Goal: Task Accomplishment & Management: Use online tool/utility

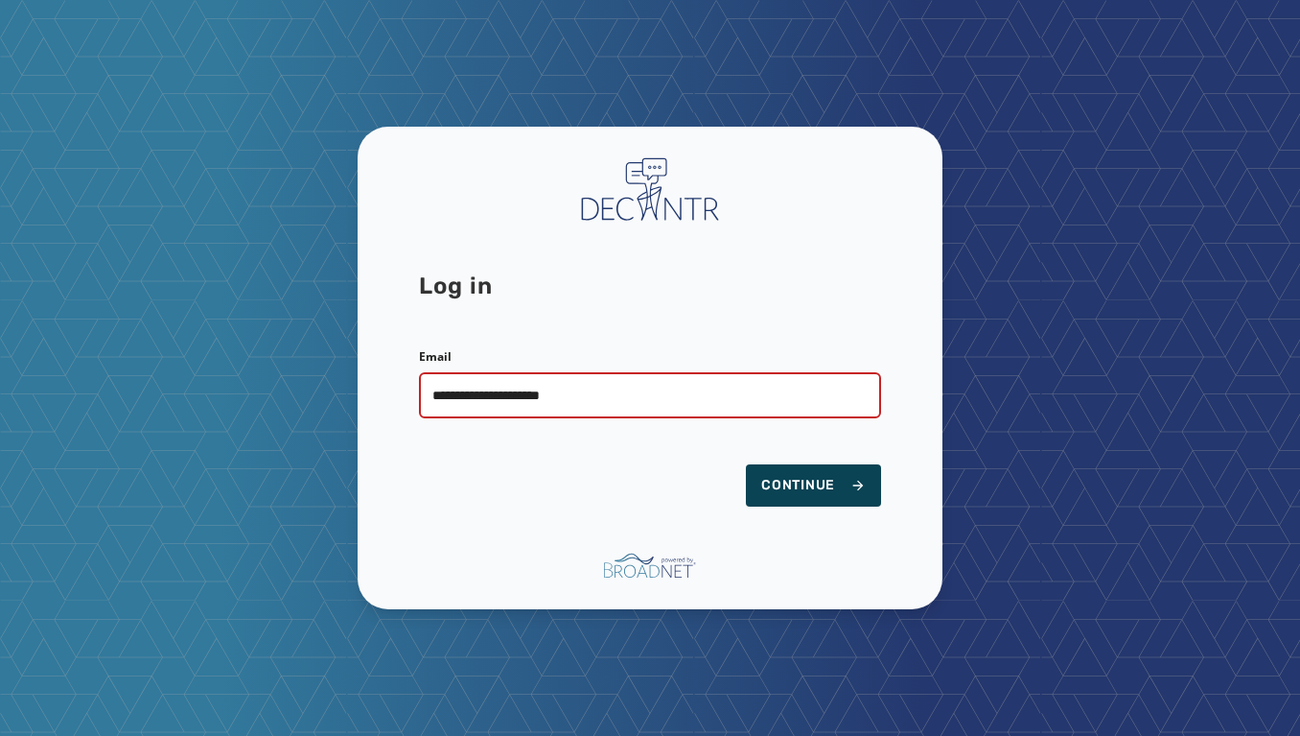
type input "**********"
click at [850, 480] on span "Continue" at bounding box center [813, 485] width 105 height 19
click at [828, 479] on span "Continue" at bounding box center [813, 485] width 105 height 19
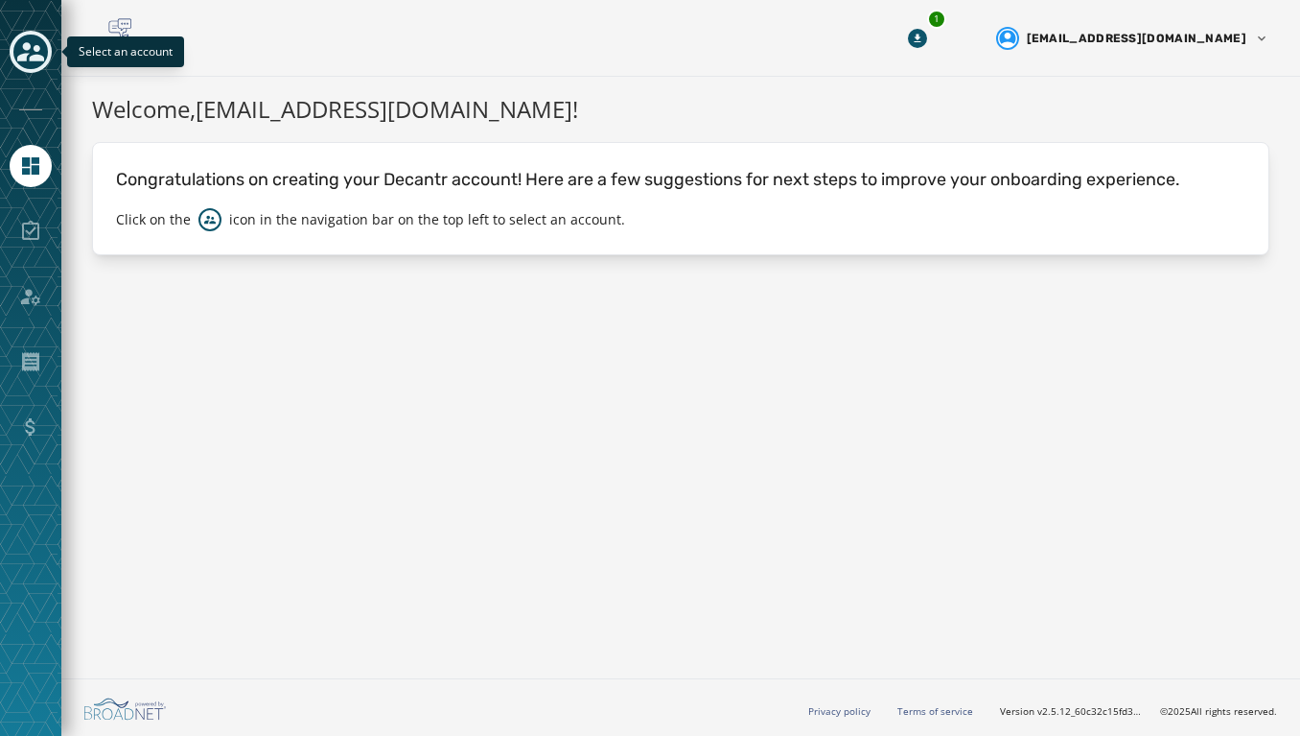
click at [25, 39] on icon "Toggle account select drawer" at bounding box center [30, 51] width 27 height 27
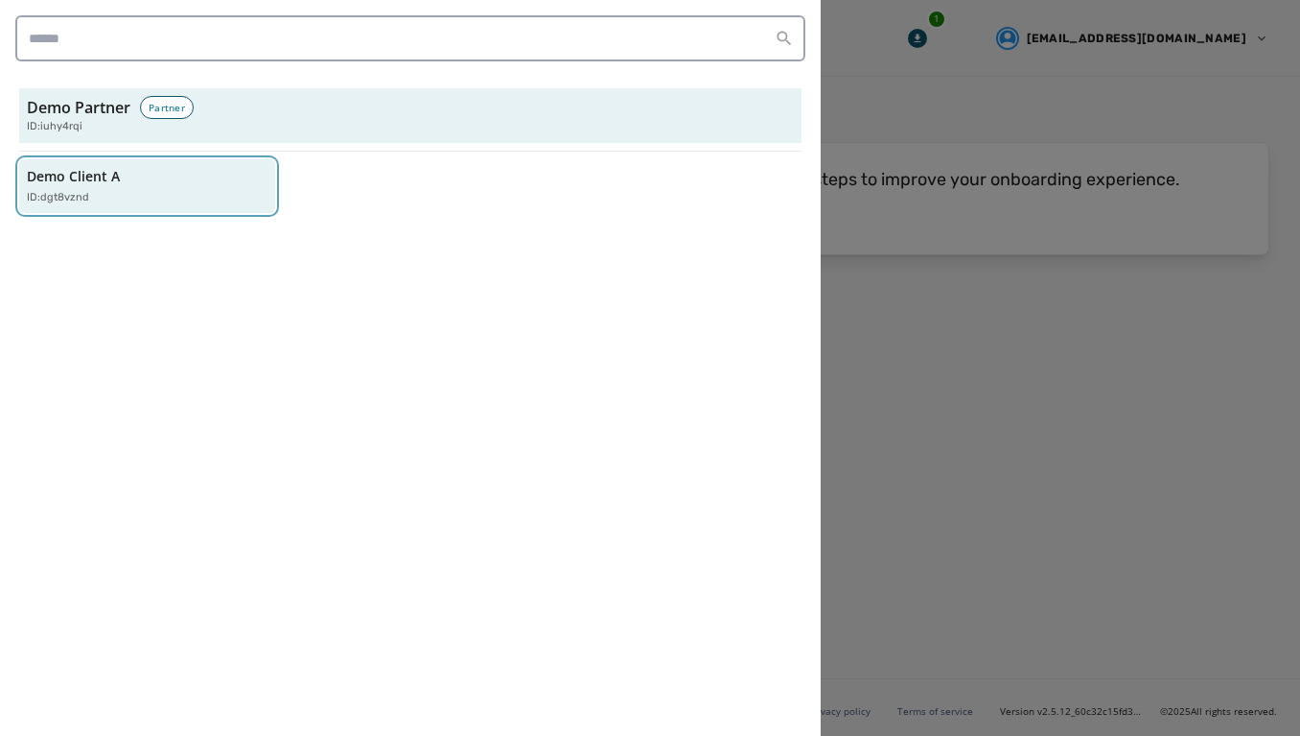
click at [139, 180] on div "Demo Client A ID: dgt8vznd" at bounding box center [138, 186] width 222 height 39
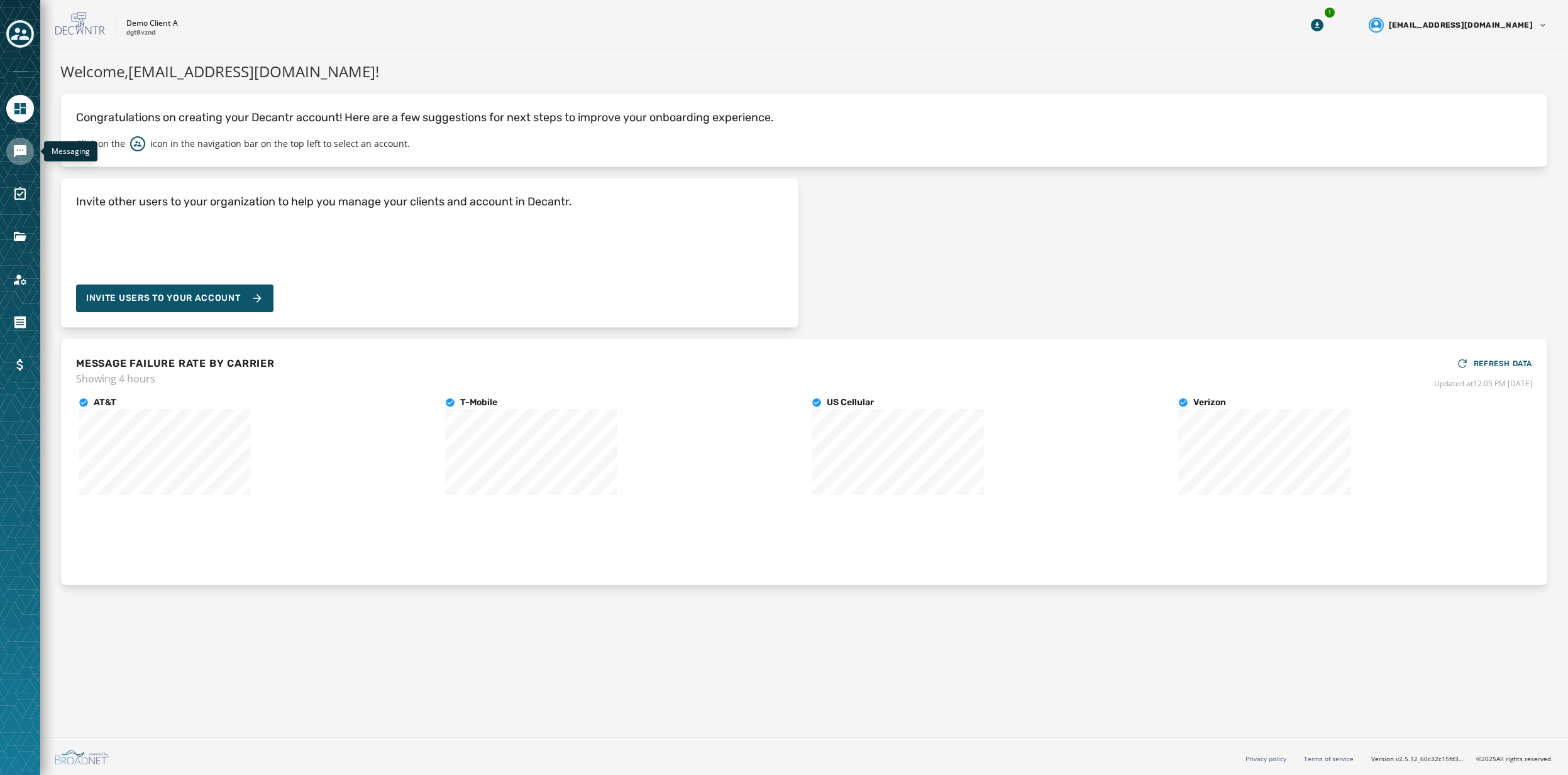
click at [15, 152] on icon "Navigate to Messaging" at bounding box center [20, 151] width 12 height 12
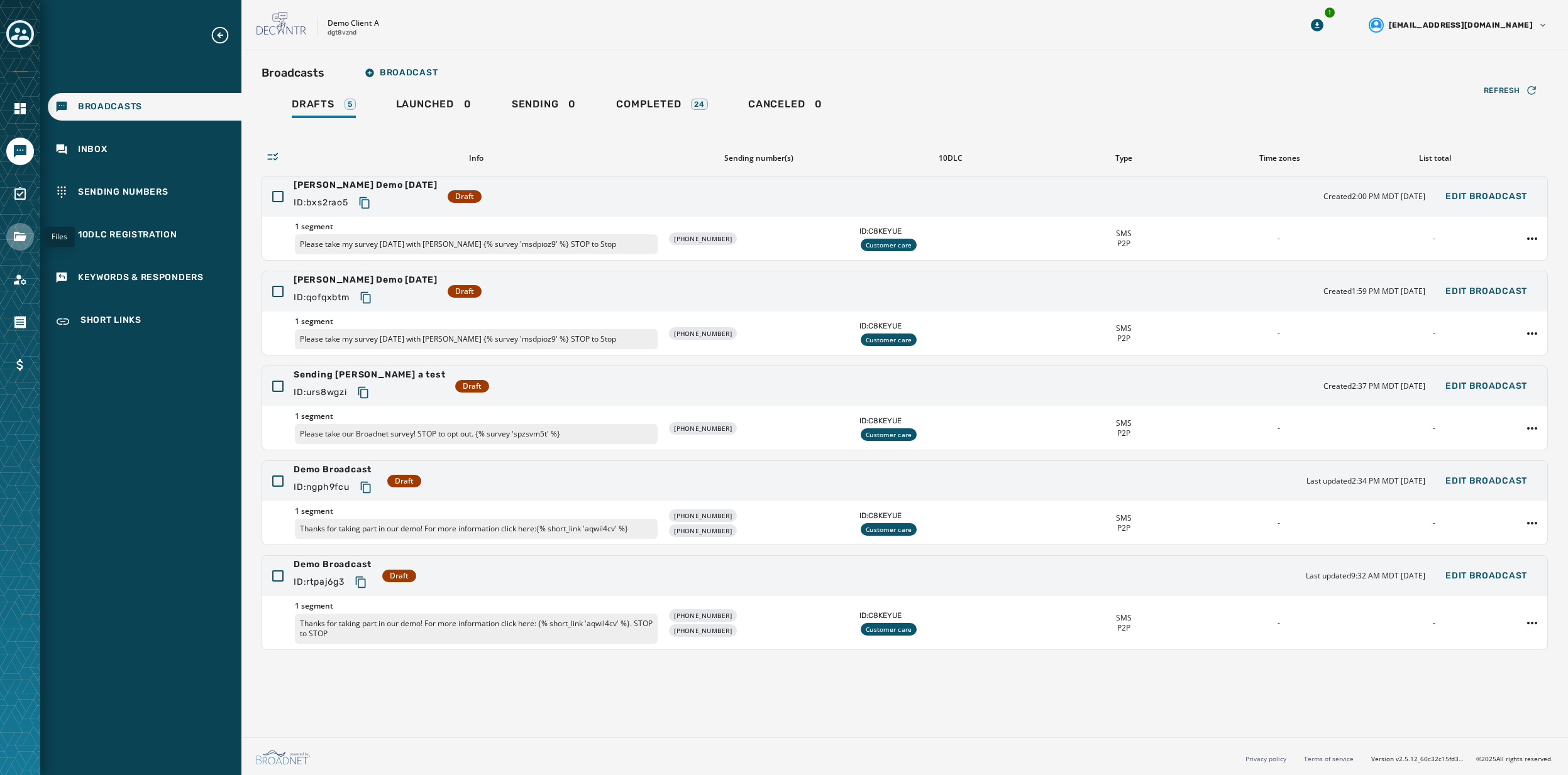
click at [18, 234] on icon "Navigate to Files" at bounding box center [20, 236] width 15 height 15
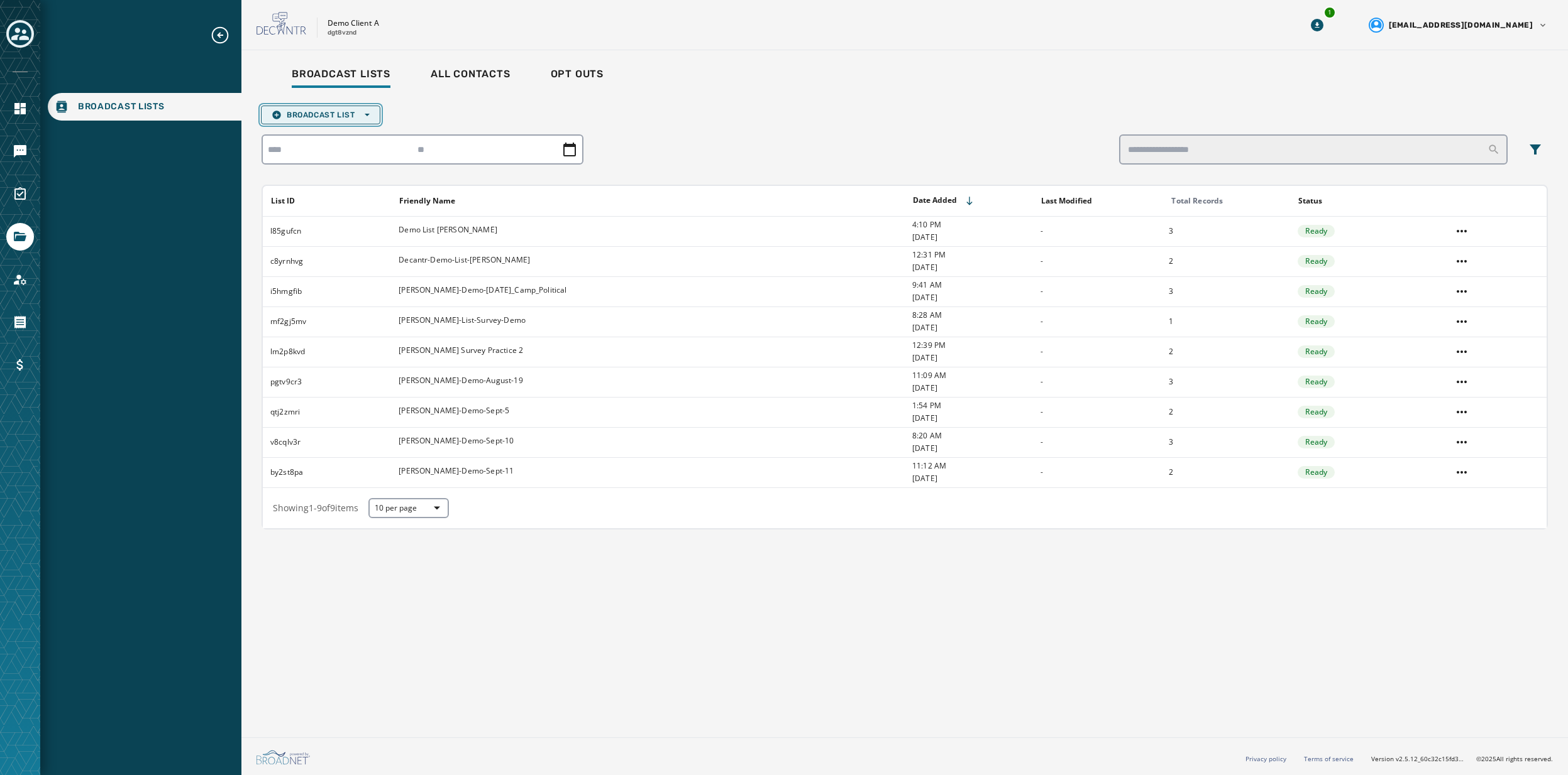
click at [375, 117] on button "Broadcast List Open options" at bounding box center [321, 115] width 119 height 19
click at [19, 149] on div "Broadcast Lists Skip To Main Content Demo Client A dgt8vznd 1 [EMAIL_ADDRESS][D…" at bounding box center [784, 387] width 1568 height 775
click at [19, 151] on icon "Navigate to Messaging" at bounding box center [20, 151] width 12 height 12
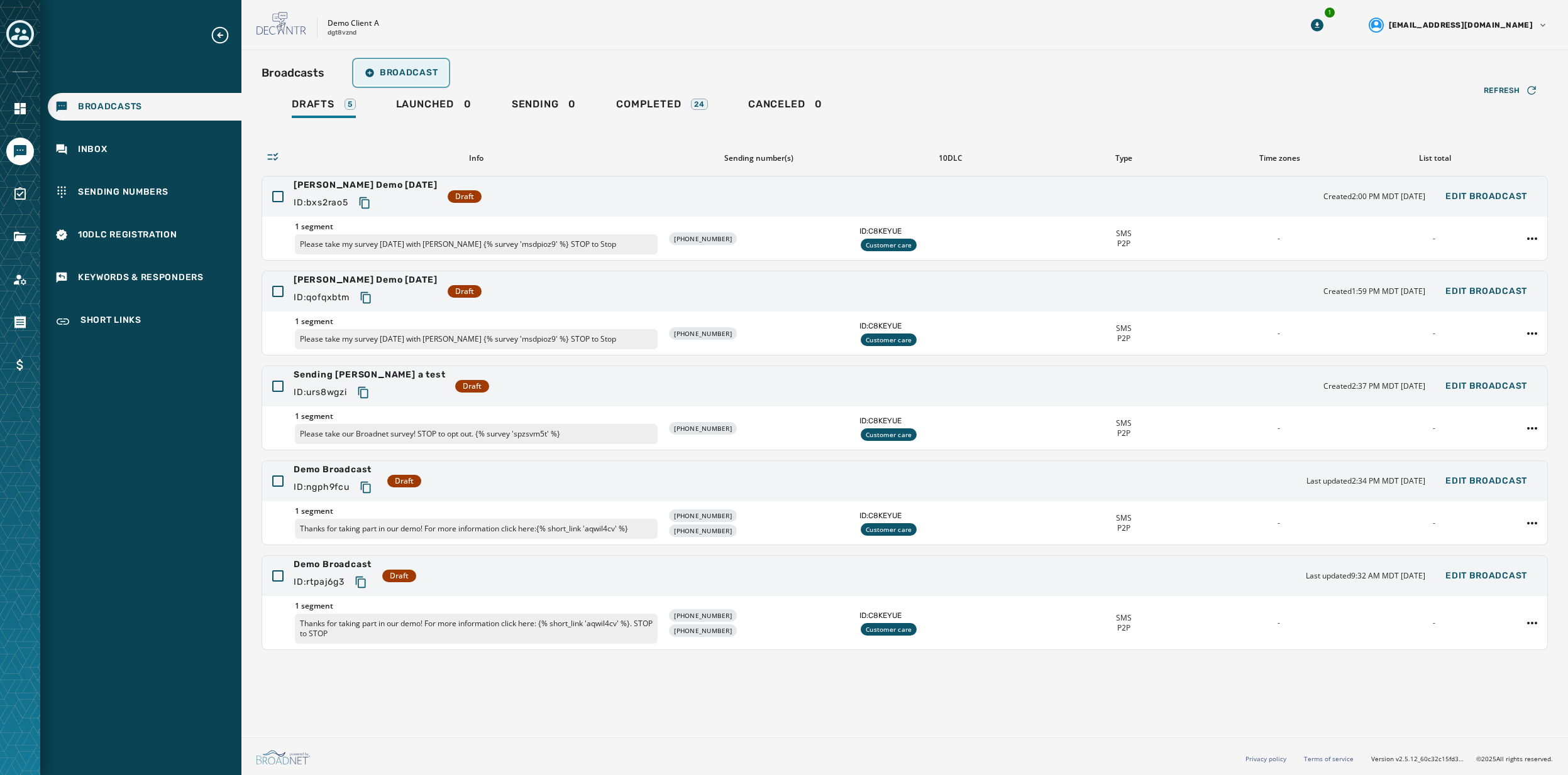
click at [384, 68] on span "Broadcast" at bounding box center [401, 73] width 73 height 10
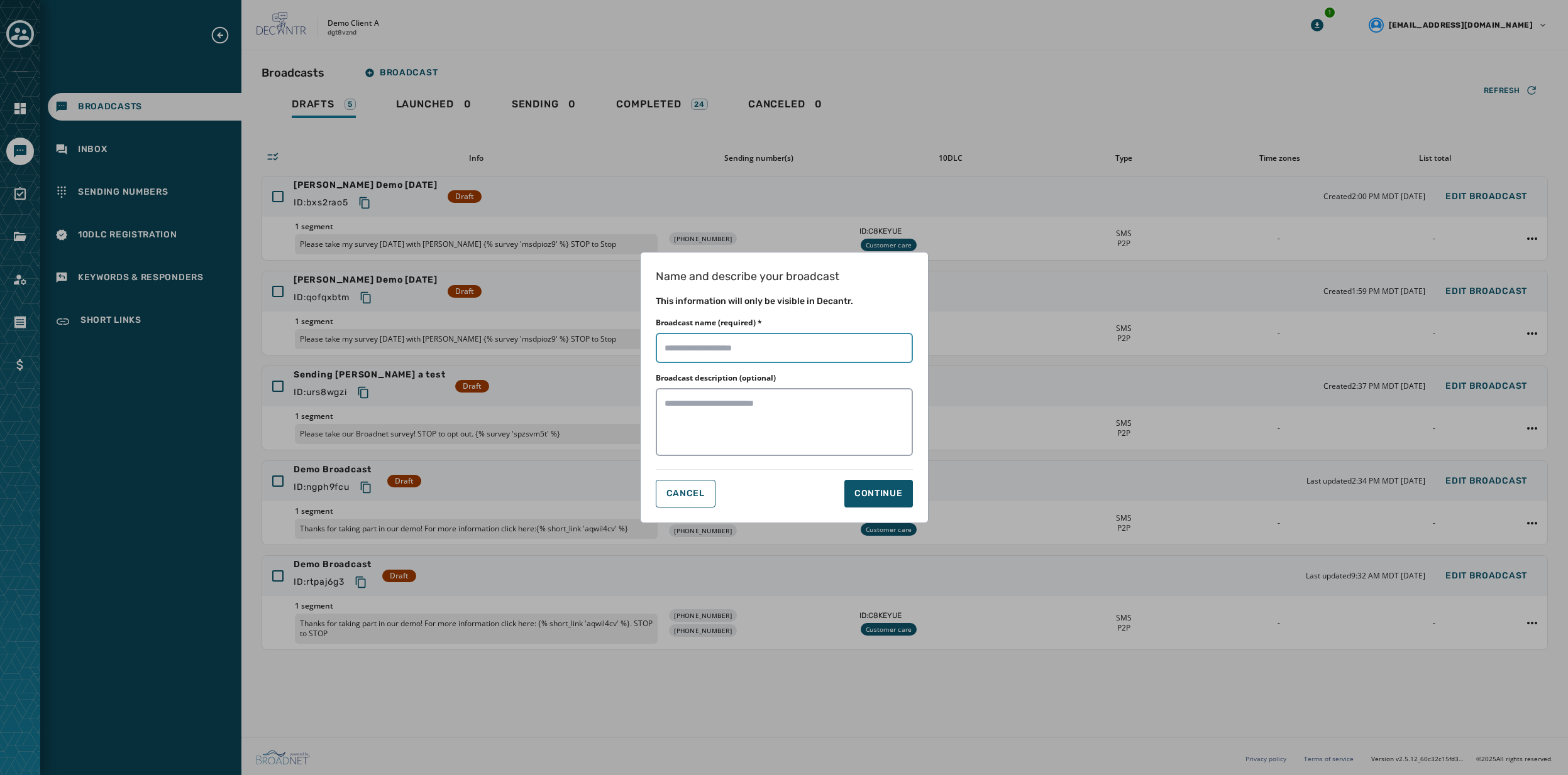
click at [722, 347] on input "Broadcast name (required) *" at bounding box center [784, 348] width 257 height 30
type input "**********"
click at [852, 482] on div "Continue" at bounding box center [878, 493] width 49 height 12
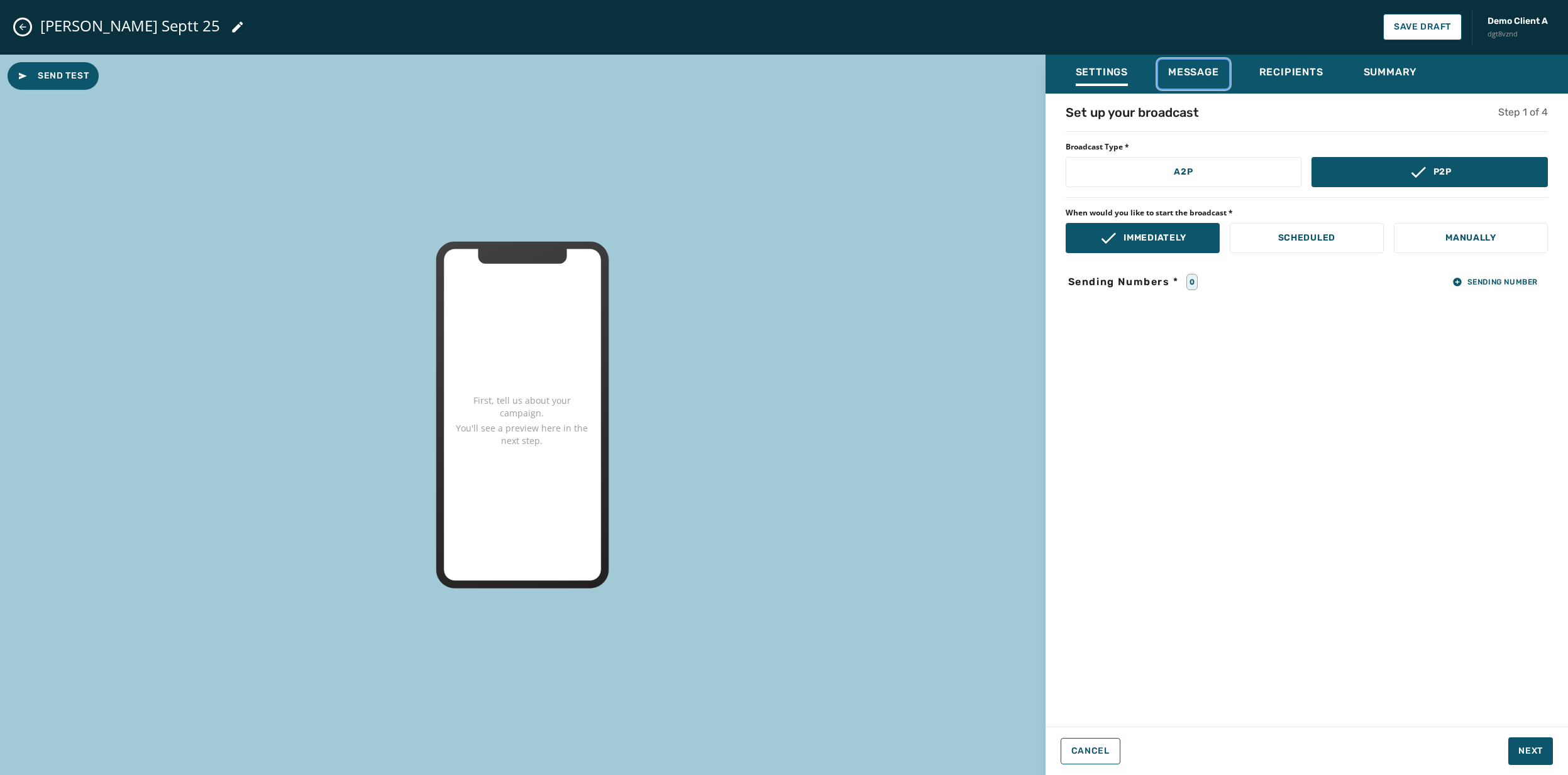
click at [852, 71] on span "Message" at bounding box center [1194, 72] width 51 height 12
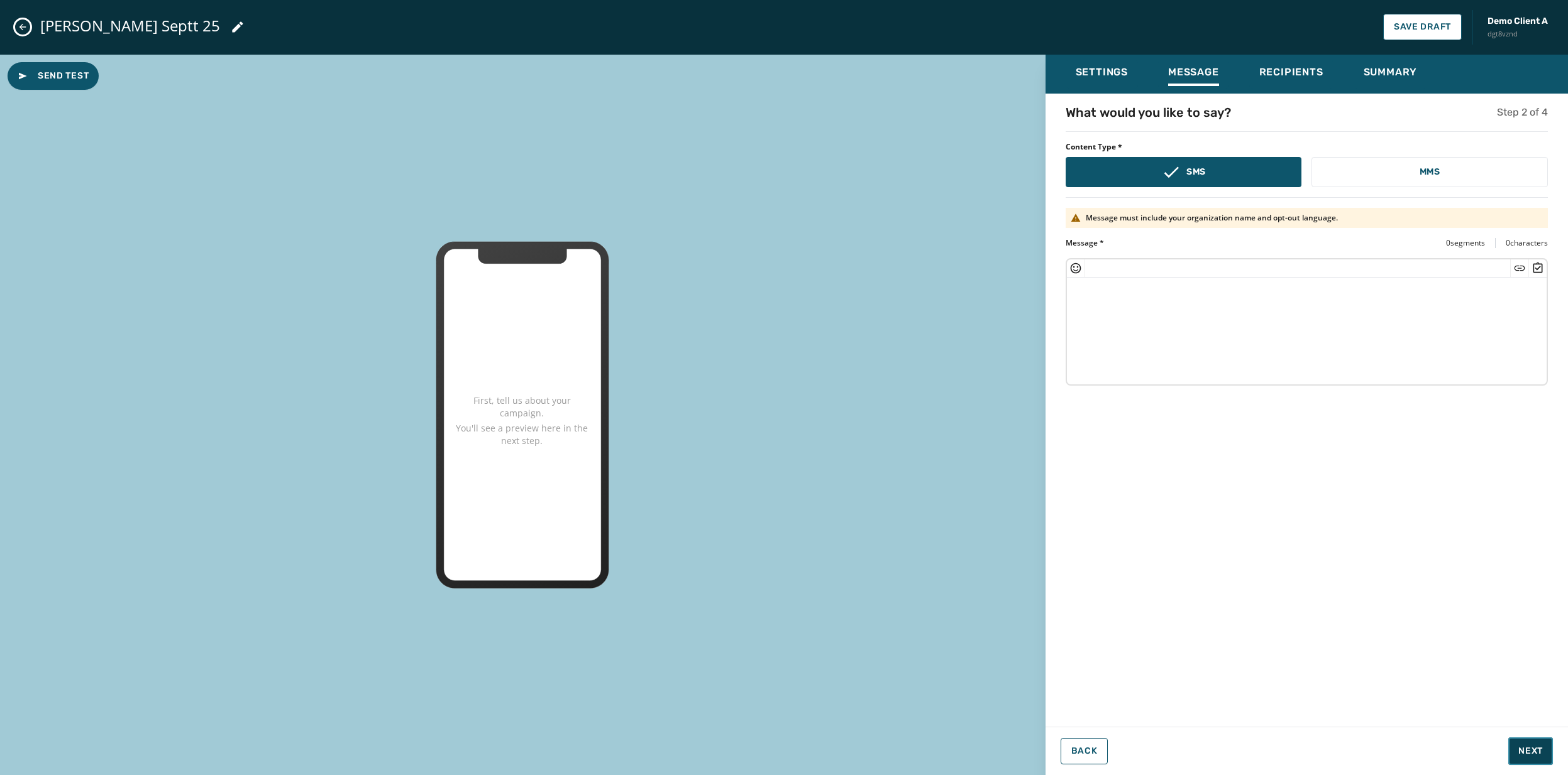
click at [852, 482] on span "Next" at bounding box center [1530, 751] width 24 height 12
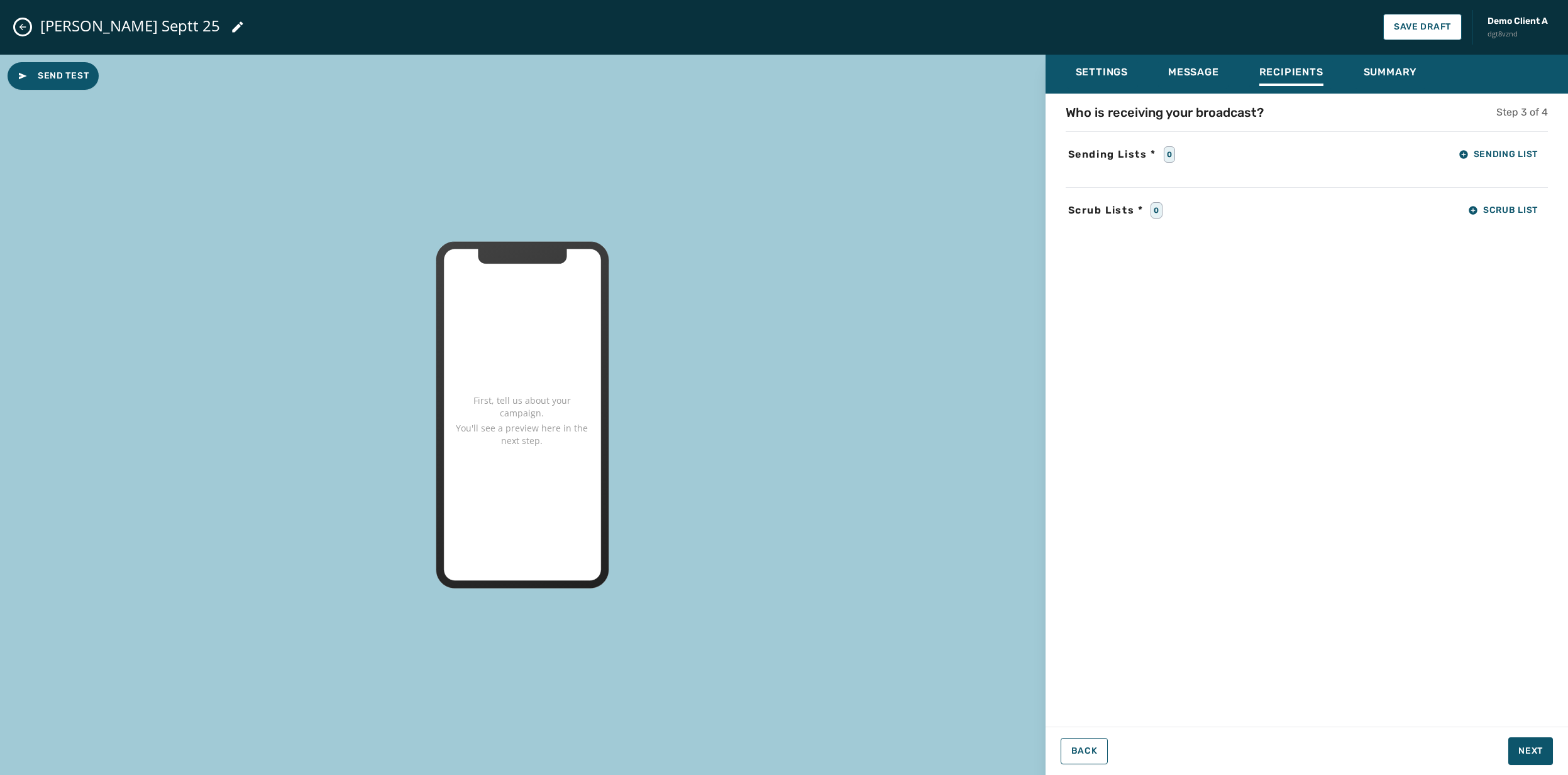
click at [22, 22] on icon "Close admin drawer" at bounding box center [22, 27] width 10 height 10
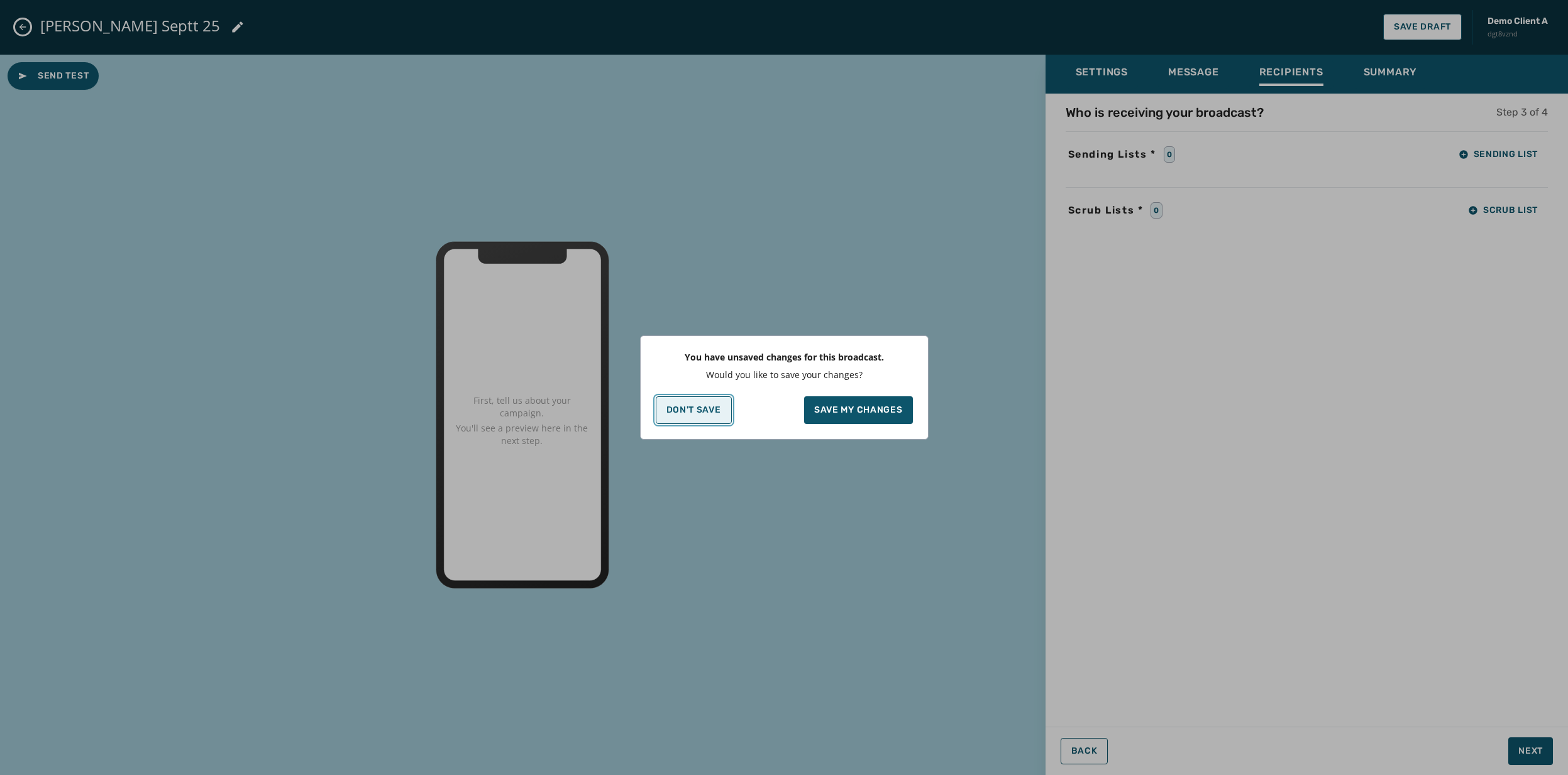
click at [682, 406] on p "Don't Save" at bounding box center [693, 410] width 54 height 10
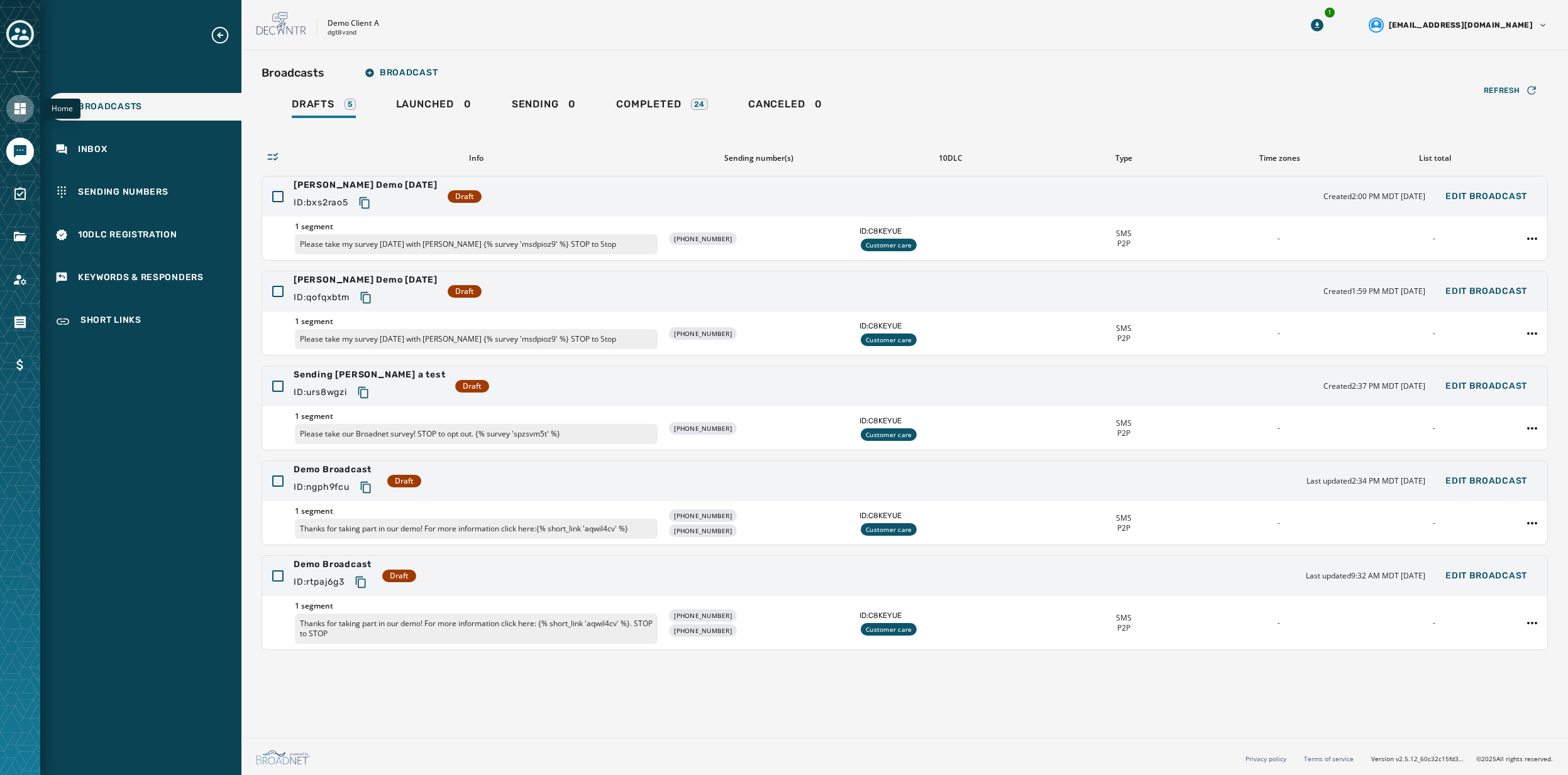
click at [20, 115] on icon "Navigate to Home" at bounding box center [20, 108] width 15 height 15
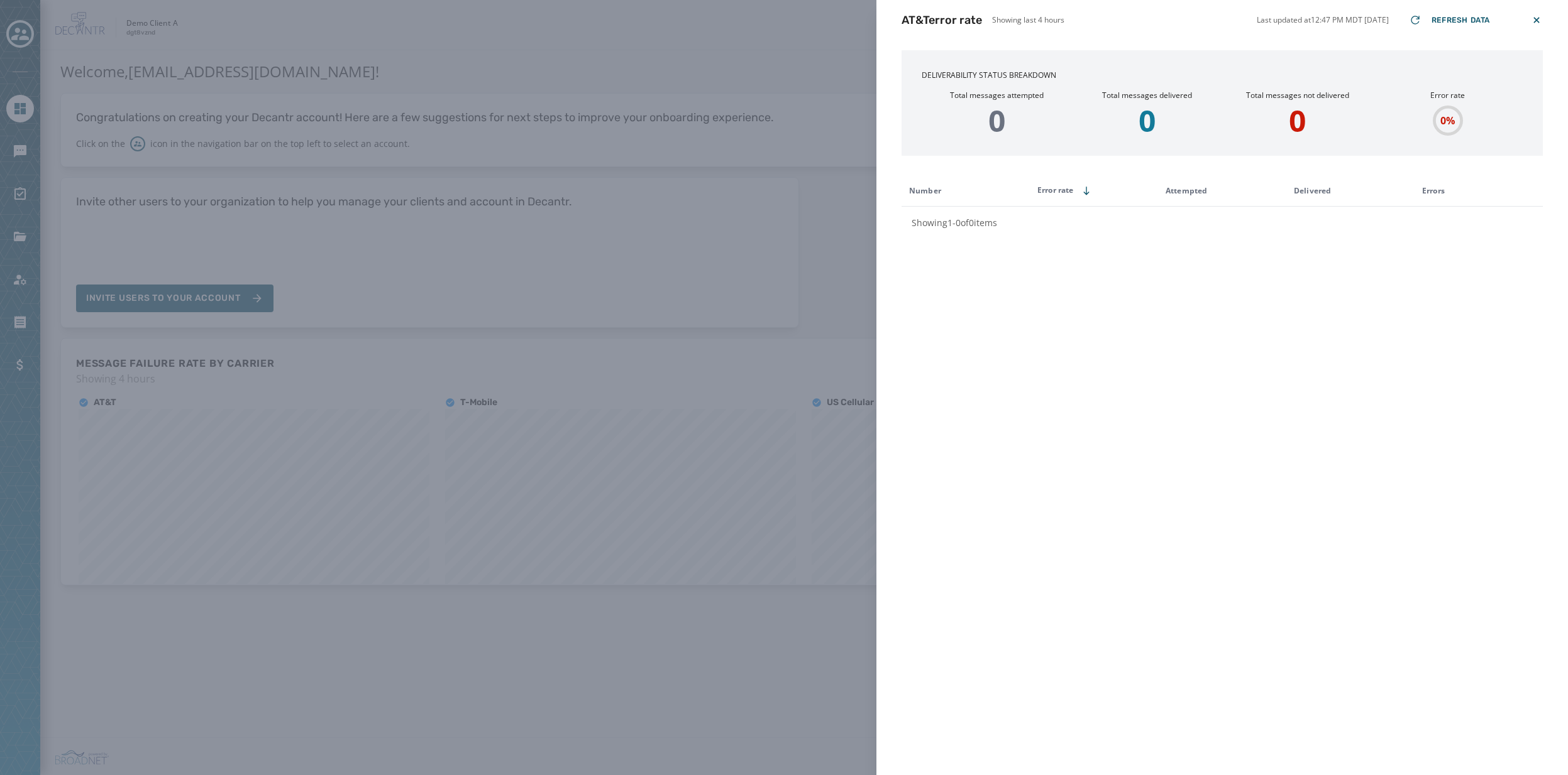
click at [852, 18] on icon at bounding box center [1536, 20] width 6 height 6
click at [852, 20] on icon at bounding box center [1536, 20] width 12 height 12
